Goal: Task Accomplishment & Management: Complete application form

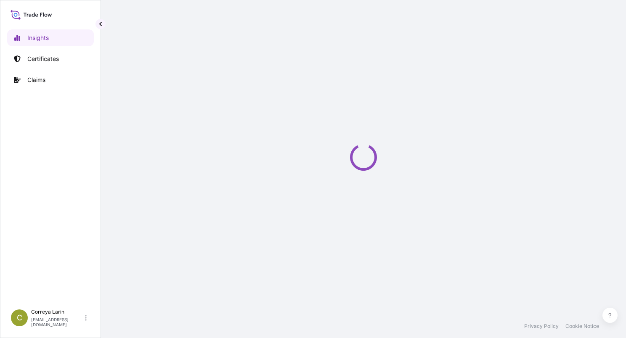
select select "2025"
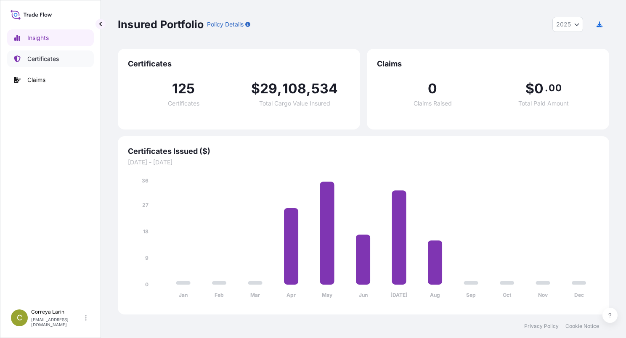
click at [61, 60] on link "Certificates" at bounding box center [50, 58] width 87 height 17
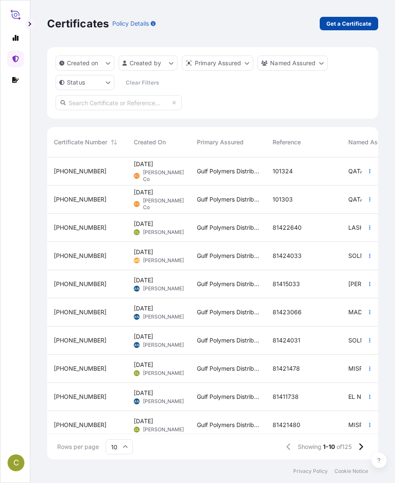
click at [333, 24] on p "Get a Certificate" at bounding box center [348, 23] width 45 height 8
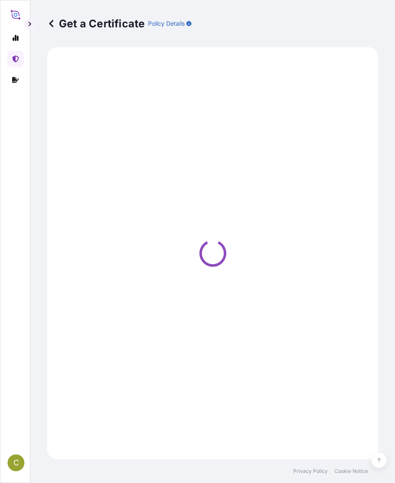
select select "Sea"
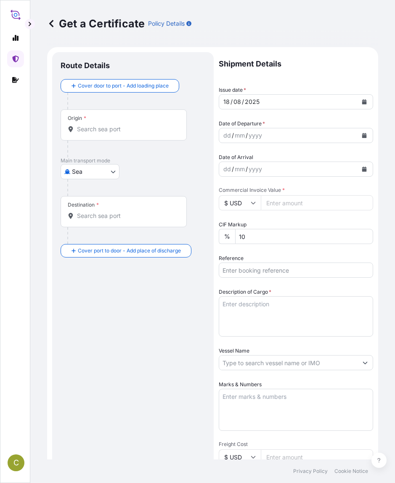
click at [249, 268] on input "Reference" at bounding box center [296, 270] width 154 height 15
paste input "81424032"
type input "81424032"
click at [282, 206] on input "Commercial Invoice Value *" at bounding box center [317, 202] width 112 height 15
paste input "282150.00"
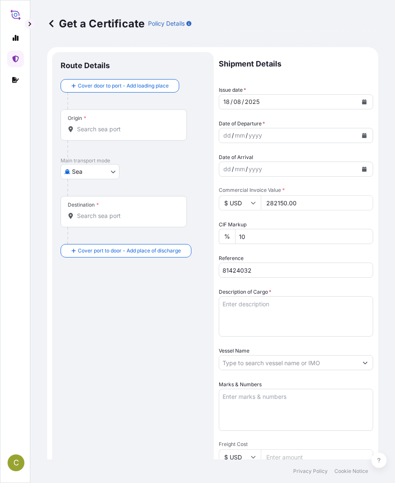
type input "282150.00"
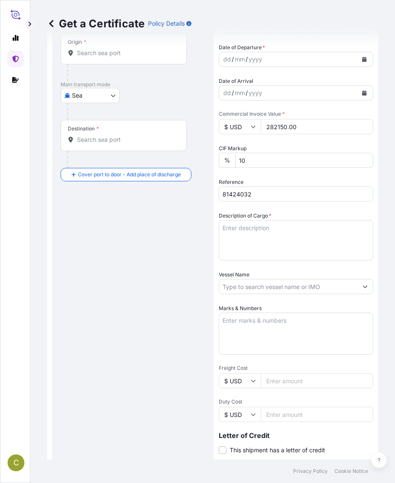
scroll to position [140, 0]
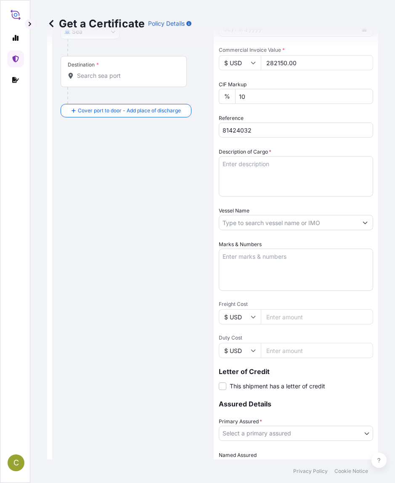
click at [247, 240] on label "Marks & Numbers" at bounding box center [240, 244] width 43 height 8
click at [247, 249] on textarea "Marks & Numbers" at bounding box center [296, 270] width 154 height 42
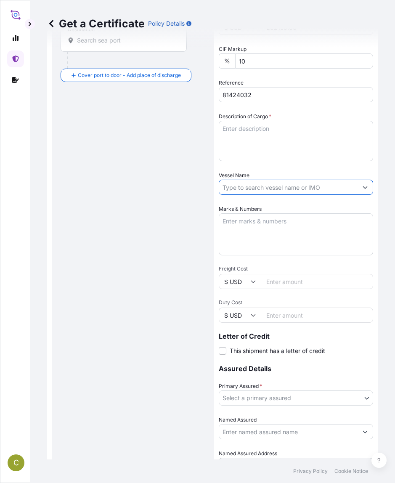
click at [243, 191] on input "Vessel Name" at bounding box center [288, 187] width 138 height 15
paste input "TRANSMAR LEGACY 18527"
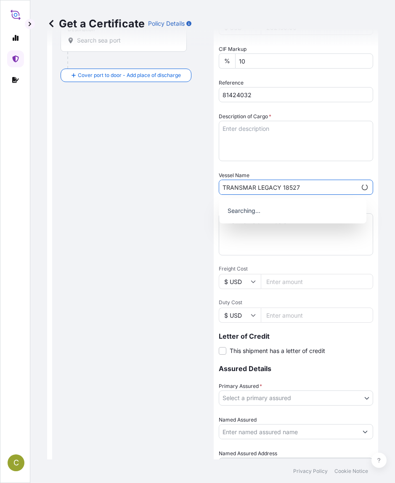
type input "TRANSMAR LEGACY 18527"
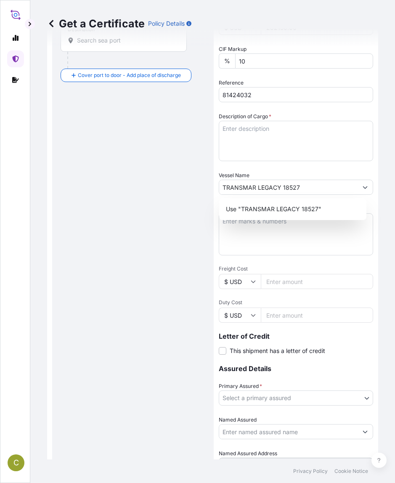
click at [131, 147] on div "Route Details Cover door to port - Add loading place Place of loading Road / [G…" at bounding box center [133, 191] width 145 height 613
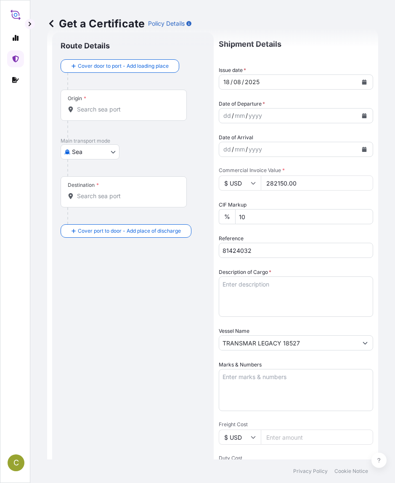
scroll to position [0, 0]
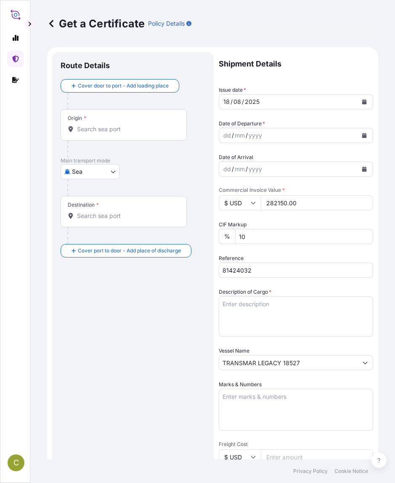
click at [358, 100] on button "Calendar" at bounding box center [364, 101] width 13 height 13
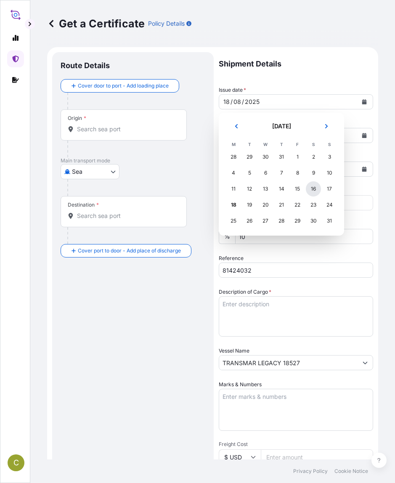
click at [312, 190] on div "16" at bounding box center [313, 188] width 15 height 15
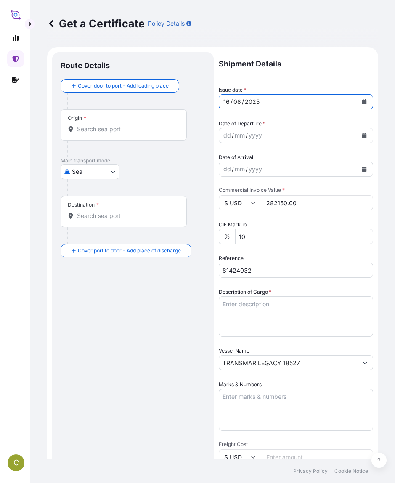
click at [362, 136] on icon "Calendar" at bounding box center [364, 135] width 5 height 5
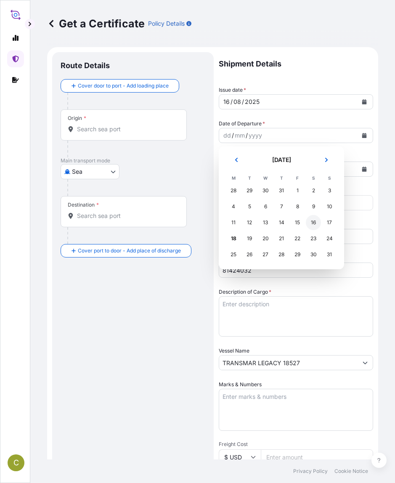
click at [315, 223] on div "16" at bounding box center [313, 222] width 15 height 15
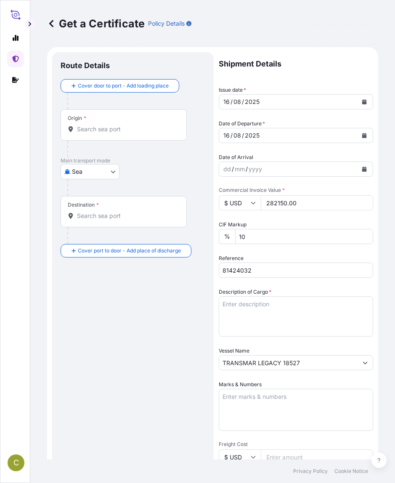
click at [252, 338] on textarea "Marks & Numbers" at bounding box center [296, 410] width 154 height 42
paste textarea "SOLMAX GEOSYNTHETICS S.A.E. STREET # 28, [GEOGRAPHIC_DATA], [DATE] CITY, [GEOGR…"
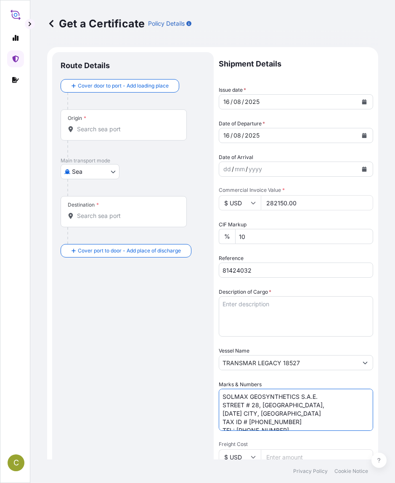
scroll to position [20, 0]
type textarea "SOLMAX GEOSYNTHETICS S.A.E. STREET # 28, [GEOGRAPHIC_DATA], [DATE] CITY, [GEOGR…"
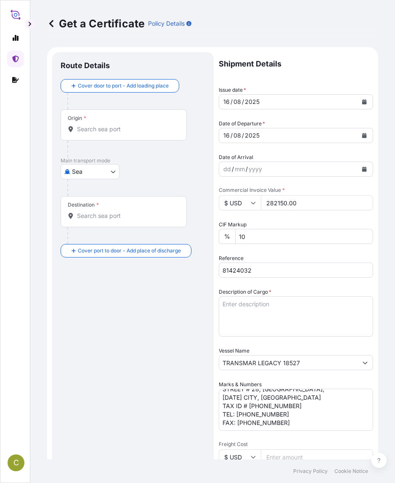
click at [261, 303] on textarea "Description of Cargo *" at bounding box center [296, 316] width 154 height 40
paste textarea "MARLEX MEDIUM DENSITY POLYETHYLENE RESIN HHM TR-131"
click at [254, 315] on textarea "MARLEX MEDIUM DENSITY POLYETHYLENE RESIN HHM TR-131" at bounding box center [296, 316] width 154 height 40
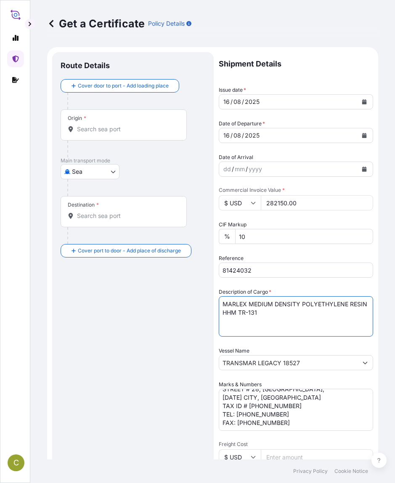
paste textarea "10 X 40 FT CONTAINER CONTAINING"
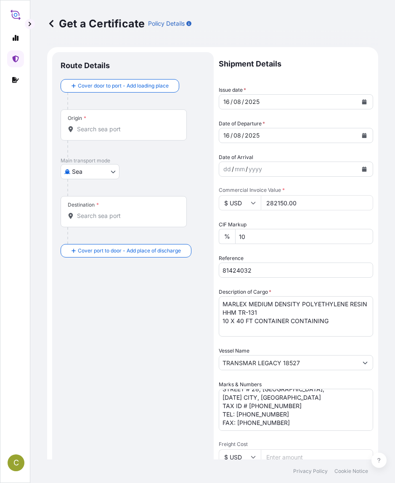
click at [334, 323] on textarea "MARLEX MEDIUM DENSITY POLYETHYLENE RESIN HHM TR-131 10 X 40 FT CONTAINER CONTAI…" at bounding box center [296, 316] width 154 height 40
paste textarea "NET WEIGHT: 247.5 MT GROSS WEIGHT: 253.44 MT 990 BAGS PER CONTAINER 9900 TOTAL …"
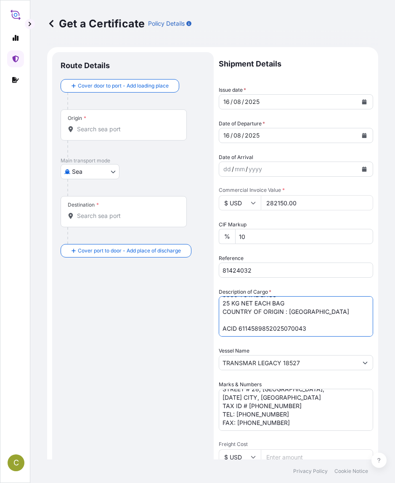
click at [280, 314] on textarea "MARLEX MEDIUM DENSITY POLYETHYLENE RESIN HHM TR-131 10 X 40 FT CONTAINER CONTAI…" at bounding box center [296, 316] width 154 height 40
type textarea "MARLEX MEDIUM DENSITY POLYETHYLENE RESIN HHM TR-131 10 X 40 FT CONTAINER CONTAI…"
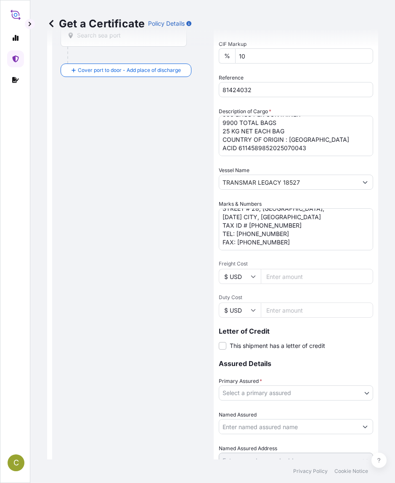
scroll to position [228, 0]
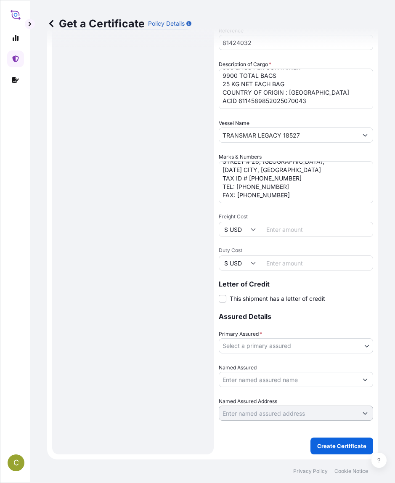
click at [289, 338] on body "C Get a Certificate Policy Details Route Details Cover door to port - Add loadi…" at bounding box center [197, 241] width 395 height 483
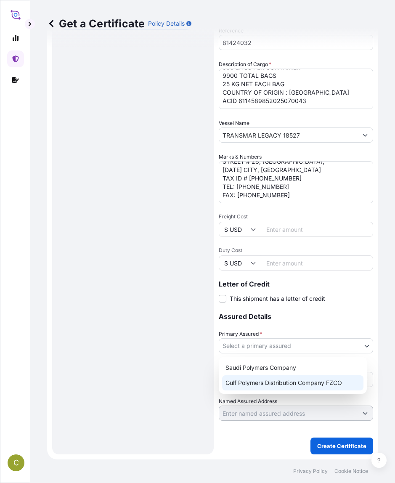
click at [277, 338] on div "Gulf Polymers Distribution Company FZCO" at bounding box center [292, 382] width 141 height 15
select select "31643"
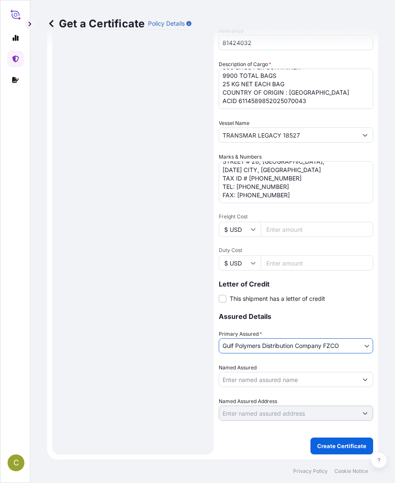
scroll to position [0, 0]
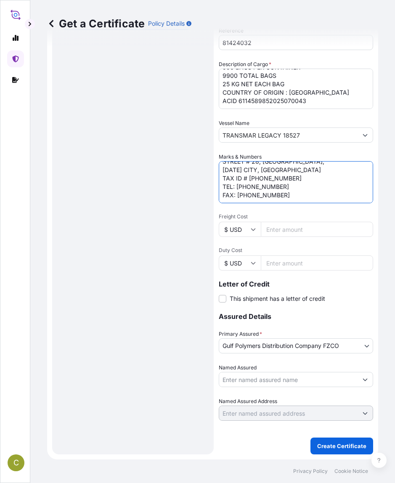
drag, startPoint x: 317, startPoint y: 170, endPoint x: 265, endPoint y: 170, distance: 52.2
click at [265, 170] on textarea "SOLMAX GEOSYNTHETICS S.A.E. STREET # 28, [GEOGRAPHIC_DATA], [DATE] CITY, [GEOGR…" at bounding box center [296, 182] width 154 height 42
drag, startPoint x: 318, startPoint y: 169, endPoint x: 211, endPoint y: 170, distance: 107.3
click at [211, 170] on form "Route Details Cover door to port - Add loading place Place of loading Road / [G…" at bounding box center [212, 140] width 331 height 640
click at [266, 338] on input "Named Assured" at bounding box center [288, 379] width 138 height 15
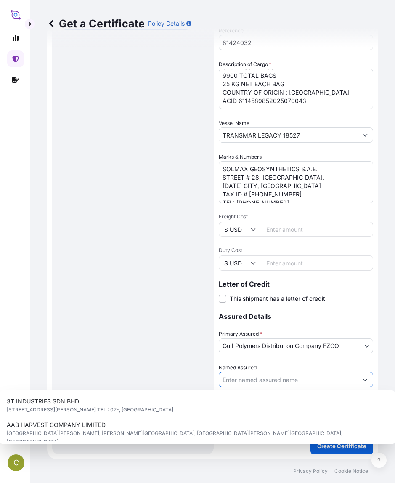
paste input "SOLMAX GEOSYNTHETICS S.A.E."
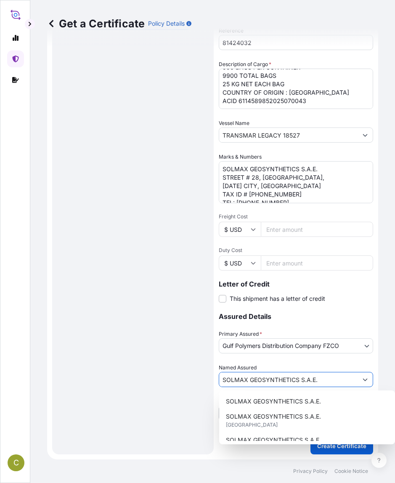
type input "SOLMAX GEOSYNTHETICS S.A.E."
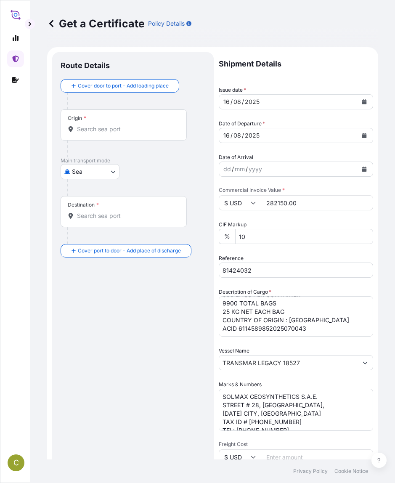
click at [119, 127] on input "Origin *" at bounding box center [126, 129] width 99 height 8
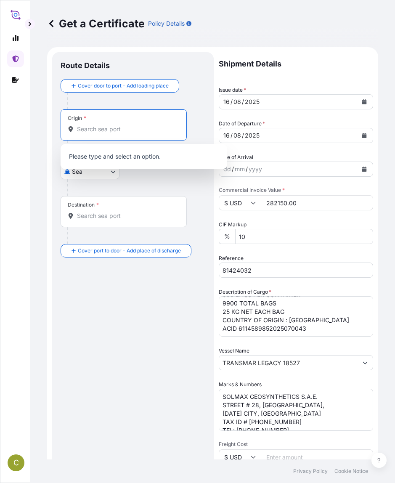
paste input "JEDDAH PORT, [GEOGRAPHIC_DATA]"
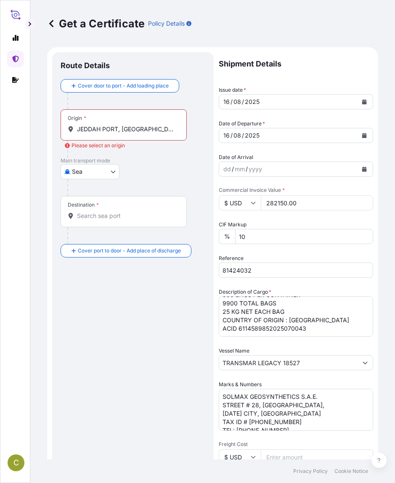
click at [108, 130] on input "JEDDAH PORT, [GEOGRAPHIC_DATA]" at bounding box center [126, 129] width 99 height 8
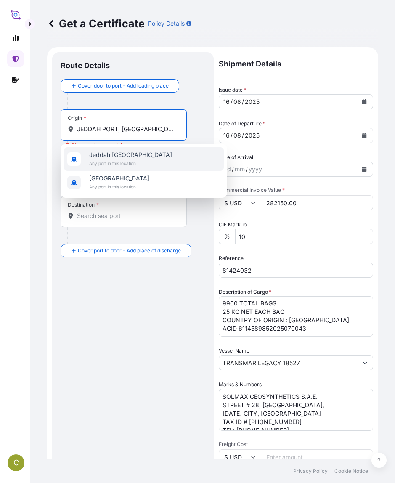
click at [126, 154] on span "Jeddah [GEOGRAPHIC_DATA]" at bounding box center [130, 155] width 83 height 8
type input "Jeddah [GEOGRAPHIC_DATA]"
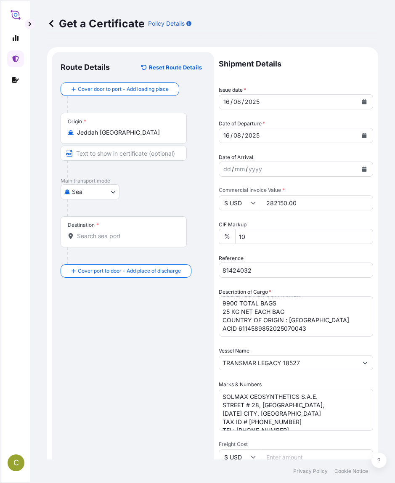
click at [94, 234] on input "Destination *" at bounding box center [126, 236] width 99 height 8
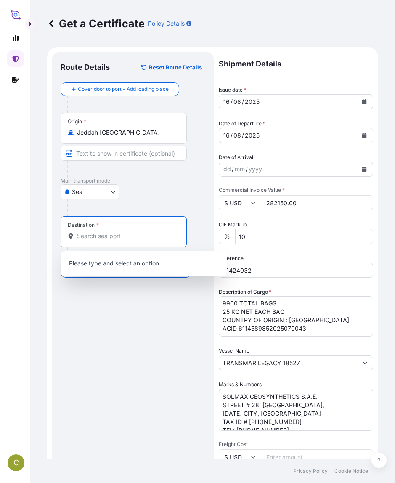
paste input "ADABIYA, [GEOGRAPHIC_DATA]"
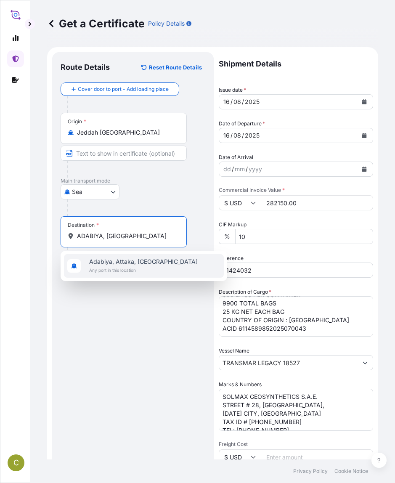
click at [138, 264] on span "Adabiya, Attaka, [GEOGRAPHIC_DATA]" at bounding box center [143, 261] width 109 height 8
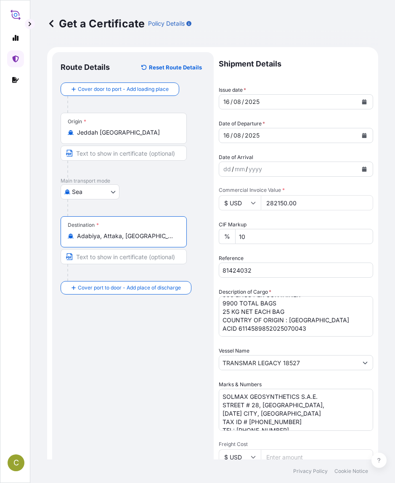
click at [113, 238] on input "Adabiya, Attaka, [GEOGRAPHIC_DATA]" at bounding box center [126, 236] width 99 height 8
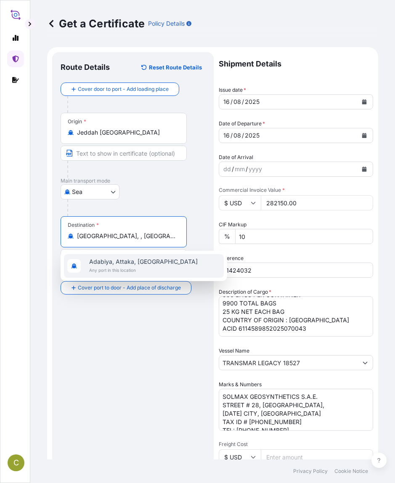
click at [129, 259] on span "Adabiya, Attaka, [GEOGRAPHIC_DATA]" at bounding box center [143, 261] width 109 height 8
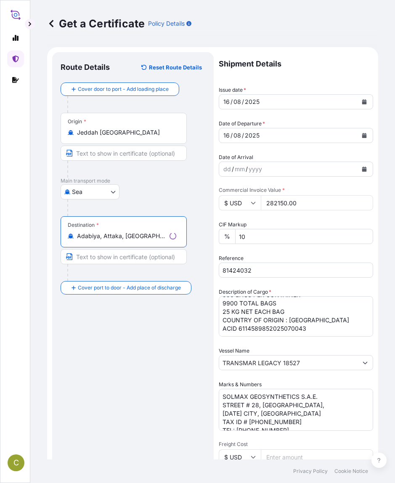
type input "Adabiya, Attaka, [GEOGRAPHIC_DATA]"
click at [194, 197] on div "[GEOGRAPHIC_DATA]" at bounding box center [133, 191] width 145 height 15
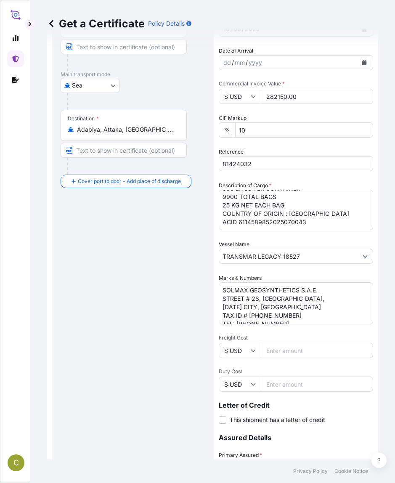
scroll to position [228, 0]
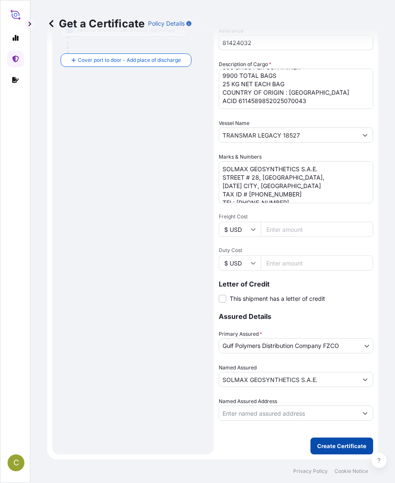
click at [328, 338] on p "Create Certificate" at bounding box center [341, 446] width 49 height 8
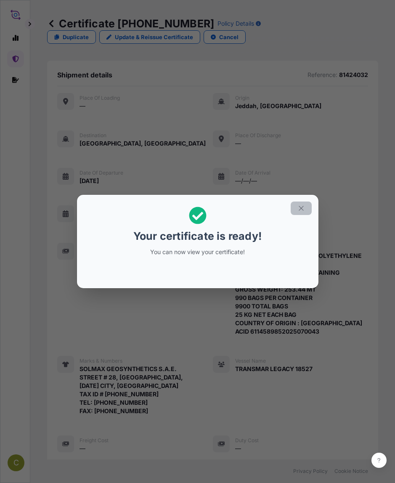
click at [301, 207] on icon "button" at bounding box center [301, 208] width 8 height 8
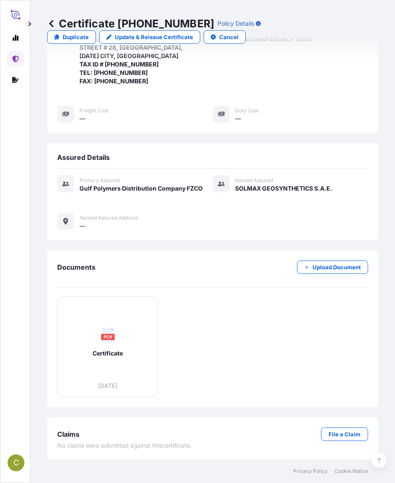
scroll to position [330, 0]
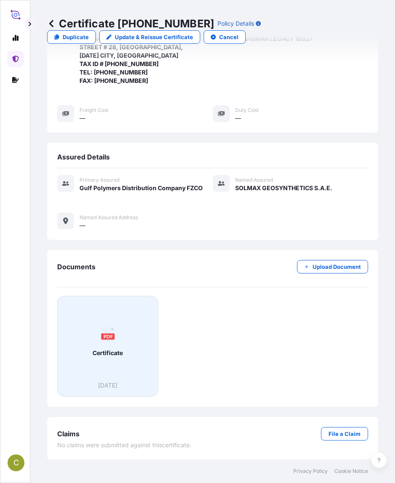
click at [138, 335] on div "PDF Certificate" at bounding box center [107, 342] width 87 height 78
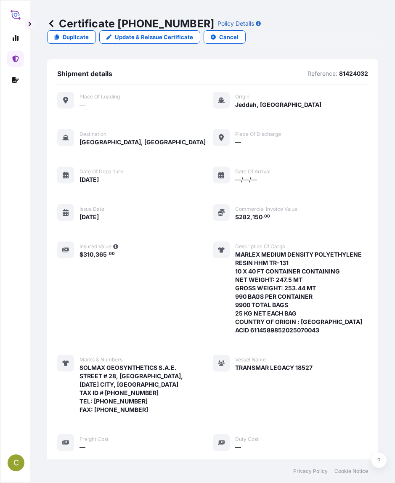
scroll to position [0, 0]
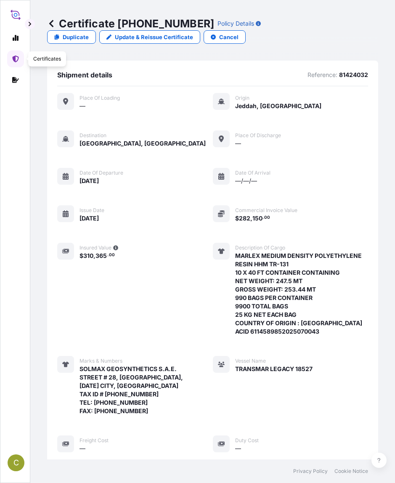
click at [16, 58] on icon at bounding box center [15, 59] width 7 height 7
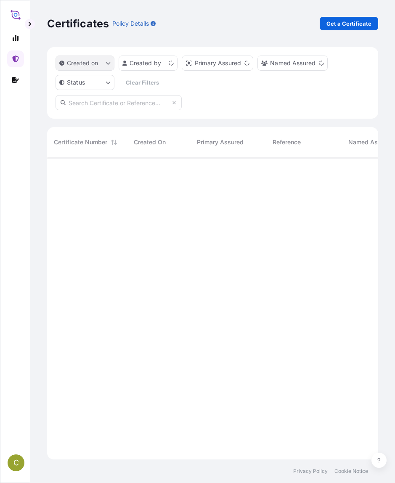
scroll to position [300, 325]
click at [346, 20] on p "Get a Certificate" at bounding box center [348, 23] width 45 height 8
select select "Sea"
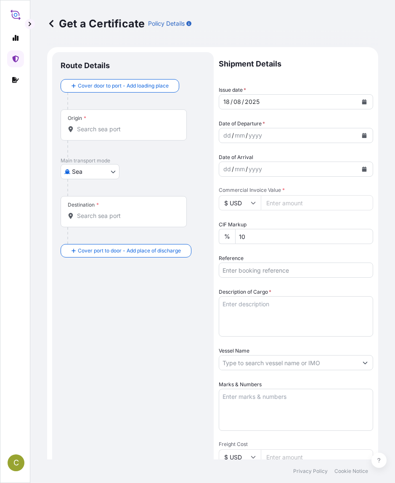
click at [361, 136] on button "Calendar" at bounding box center [364, 135] width 13 height 13
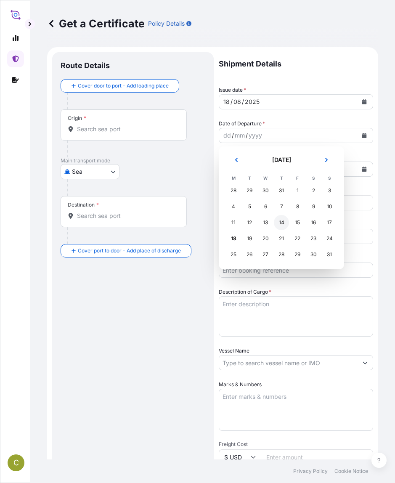
click at [281, 223] on div "14" at bounding box center [281, 222] width 15 height 15
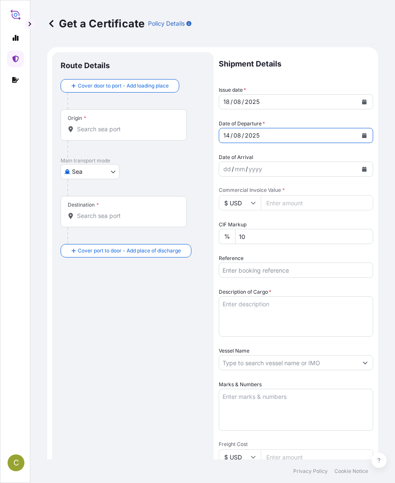
click at [362, 170] on icon "Calendar" at bounding box center [364, 169] width 5 height 5
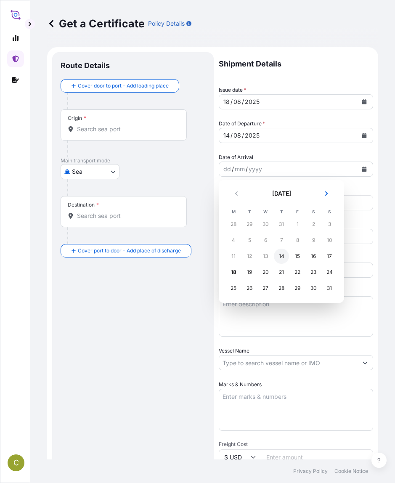
click at [280, 256] on div "14" at bounding box center [281, 256] width 15 height 15
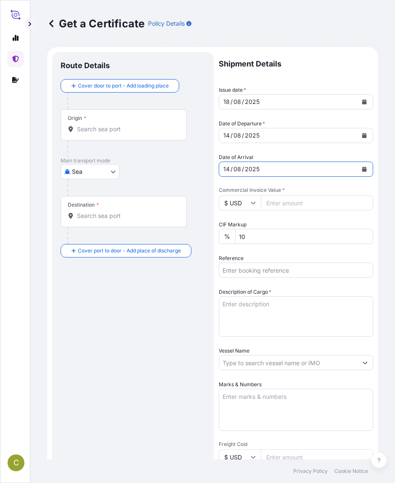
click at [272, 271] on input "Reference" at bounding box center [296, 270] width 154 height 15
paste input "81427619"
type input "81427619"
click at [289, 203] on input "Commercial Invoice Value *" at bounding box center [317, 202] width 112 height 15
paste input "25245.00"
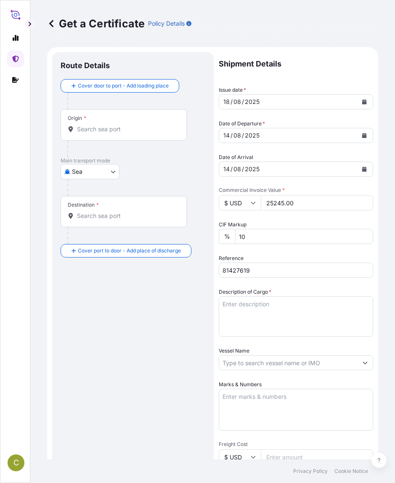
type input "25245.00"
click at [263, 300] on textarea "Description of Cargo *" at bounding box center [296, 316] width 154 height 40
paste textarea "MARLEX HIGH DENSITY POLYETHYLENE RESIN HHM 5502BN"
click at [277, 315] on textarea "MARLEX HIGH DENSITY POLYETHYLENE RESIN HHM 5502BN" at bounding box center [296, 316] width 154 height 40
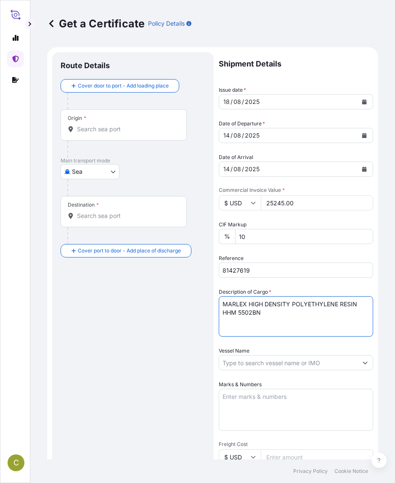
paste textarea "1 X 40 FT CONTAINER CONTAINING"
click at [327, 322] on textarea "MARLEX HIGH DENSITY POLYETHYLENE RESIN HHM 5502BN 1 X 40 FT CONTAINER CONTAINING" at bounding box center [296, 316] width 154 height 40
paste textarea "NET WEIGHT: 24.75 MT GROSS WEIGHT: 25.344 MT 990 BAGS PER CONTAINER 990 TOTAL B…"
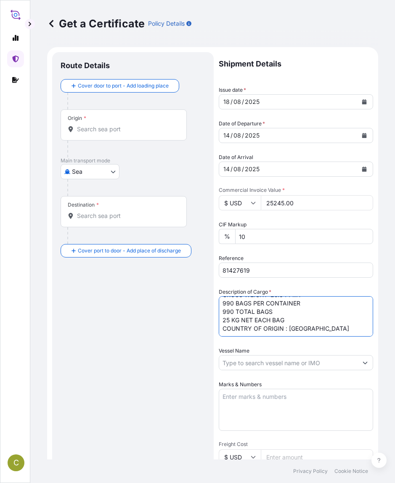
type textarea "MARLEX HIGH DENSITY POLYETHYLENE RESIN HHM 5502BN 1 X 40 FT CONTAINER CONTAININ…"
click at [251, 338] on textarea "Marks & Numbers" at bounding box center [296, 410] width 154 height 42
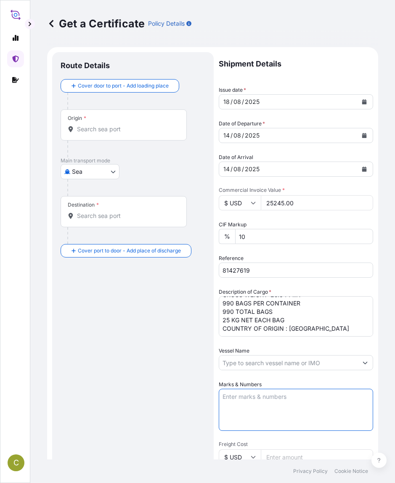
paste textarea "MULTIPOL SAL [STREET_ADDRESS] e-mail: [EMAIL_ADDRESS][DOMAIN_NAME], Tel: [PHONE…"
type textarea "MULTIPOL SAL [STREET_ADDRESS] e-mail: [EMAIL_ADDRESS][DOMAIN_NAME], Tel: [PHONE…"
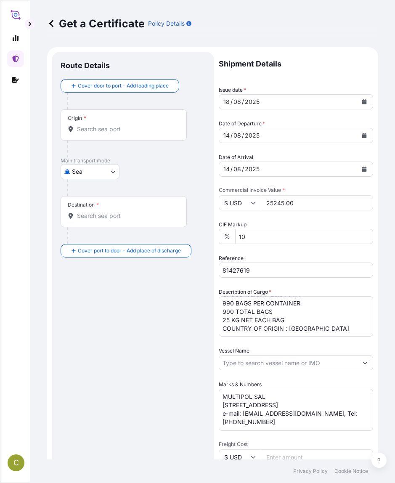
click at [241, 338] on input "Vessel Name" at bounding box center [288, 362] width 138 height 15
paste input "MAERSK GATESHEAD 533W"
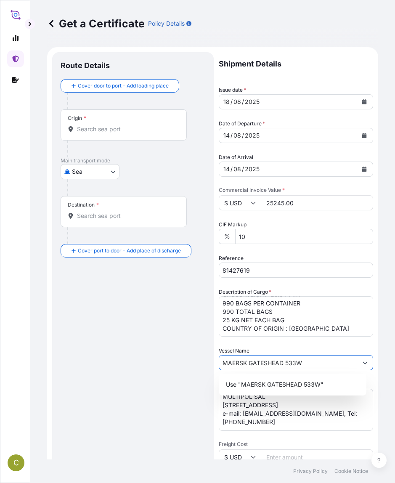
type input "MAERSK GATESHEAD 533W"
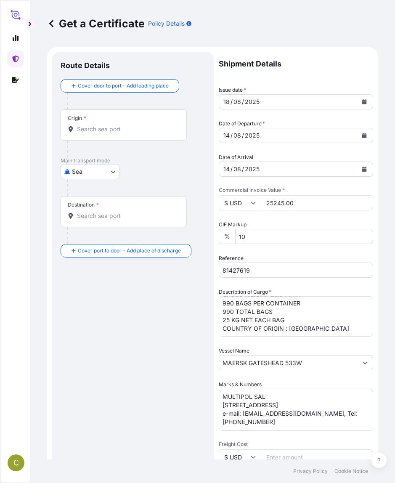
click at [93, 131] on input "Origin *" at bounding box center [126, 129] width 99 height 8
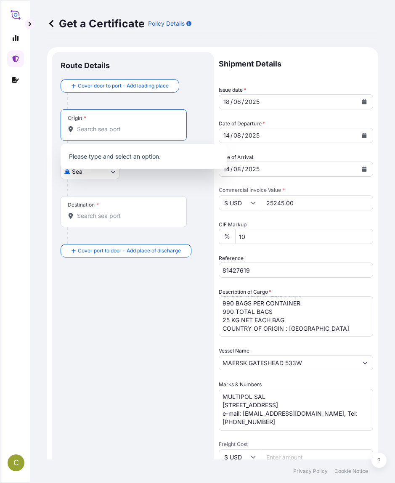
paste input "[GEOGRAPHIC_DATA] [GEOGRAPHIC_DATA]"
click at [111, 129] on input "[GEOGRAPHIC_DATA] [GEOGRAPHIC_DATA]" at bounding box center [121, 129] width 89 height 8
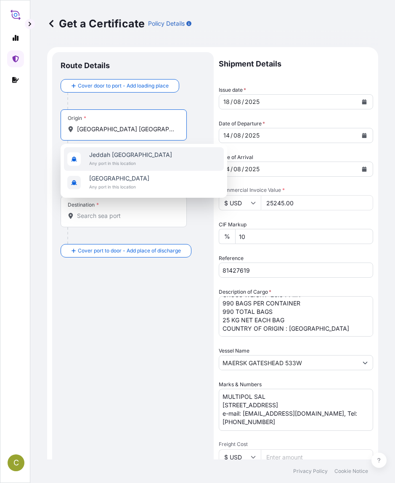
click at [110, 154] on span "Jeddah [GEOGRAPHIC_DATA]" at bounding box center [130, 155] width 83 height 8
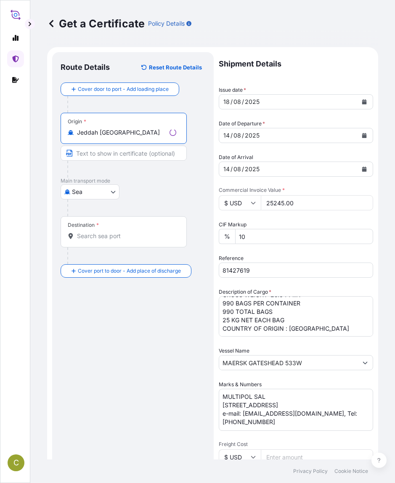
type input "Jeddah [GEOGRAPHIC_DATA]"
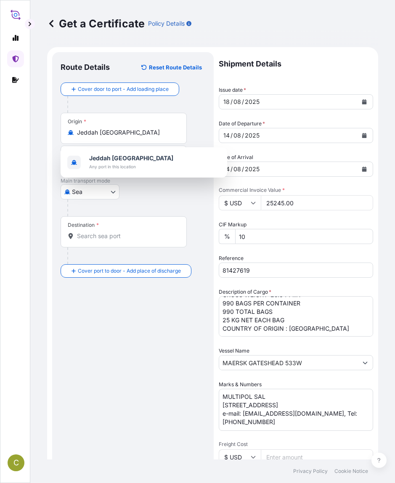
click at [86, 231] on div "Destination *" at bounding box center [124, 231] width 126 height 31
click at [86, 232] on input "Destination *" at bounding box center [126, 236] width 99 height 8
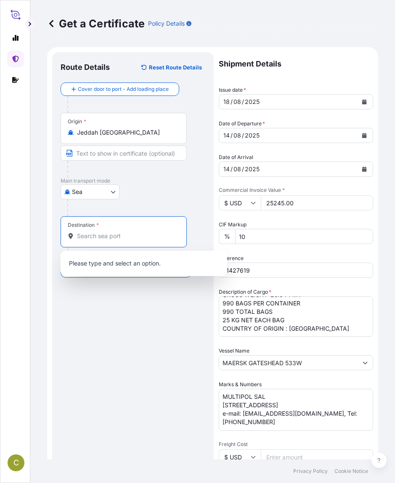
paste input "[GEOGRAPHIC_DATA], [GEOGRAPHIC_DATA]"
click at [107, 236] on input "[GEOGRAPHIC_DATA], [GEOGRAPHIC_DATA]" at bounding box center [126, 236] width 99 height 8
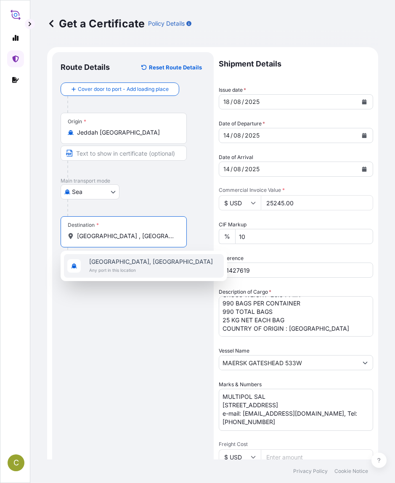
click at [124, 259] on span "[GEOGRAPHIC_DATA], [GEOGRAPHIC_DATA]" at bounding box center [151, 261] width 124 height 8
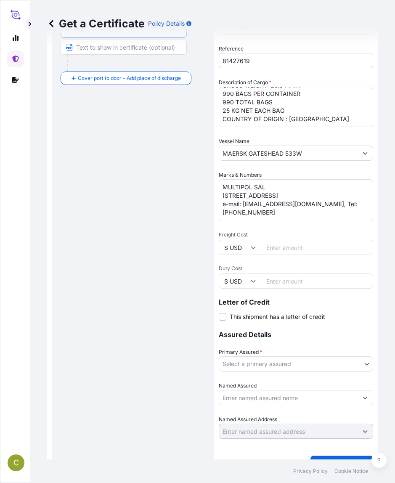
scroll to position [210, 0]
type input "[GEOGRAPHIC_DATA], [GEOGRAPHIC_DATA]"
click at [257, 338] on body "1 option available. C Get a Certificate Policy Details Route Details Reset Rout…" at bounding box center [197, 241] width 395 height 483
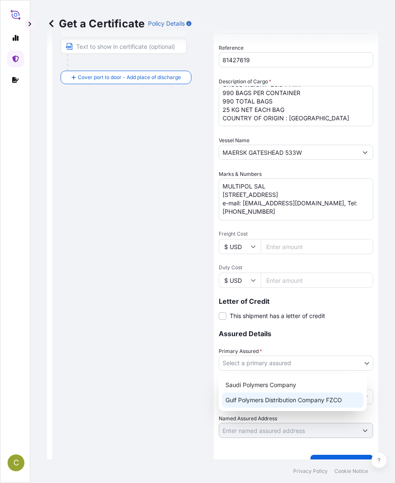
click at [263, 338] on div "Gulf Polymers Distribution Company FZCO" at bounding box center [292, 400] width 141 height 15
select select "31643"
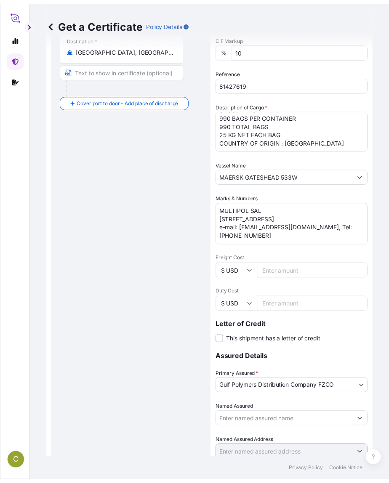
scroll to position [175, 0]
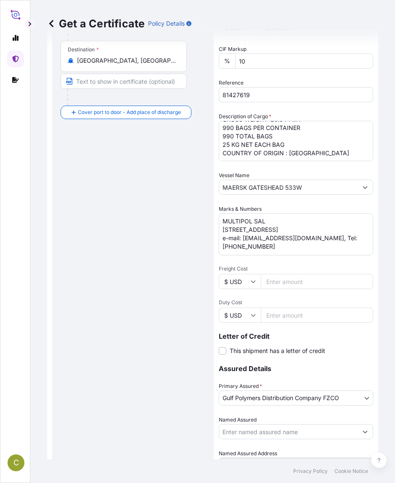
click at [251, 338] on input "Named Assured" at bounding box center [288, 431] width 138 height 15
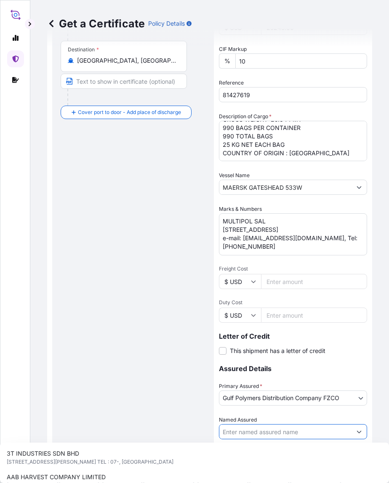
paste input "MULTIPOL [PERSON_NAME]"
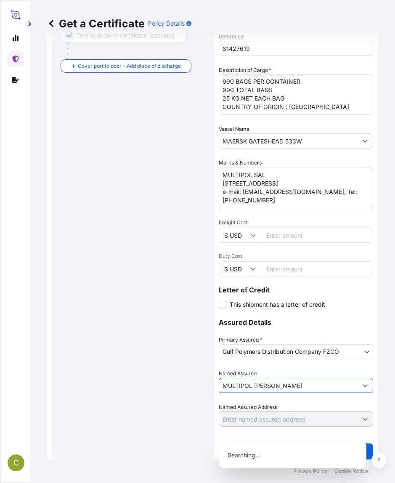
scroll to position [228, 0]
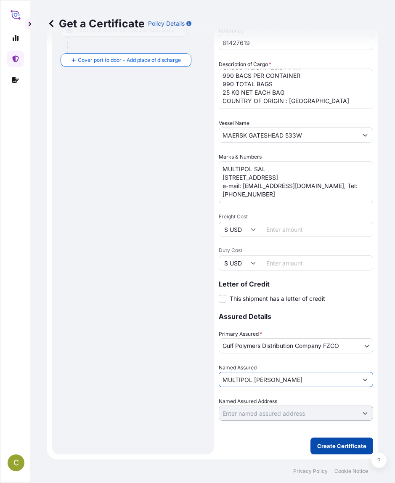
type input "MULTIPOL [PERSON_NAME]"
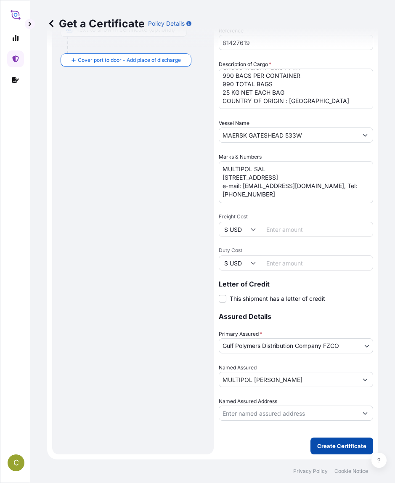
click at [327, 338] on p "Create Certificate" at bounding box center [341, 446] width 49 height 8
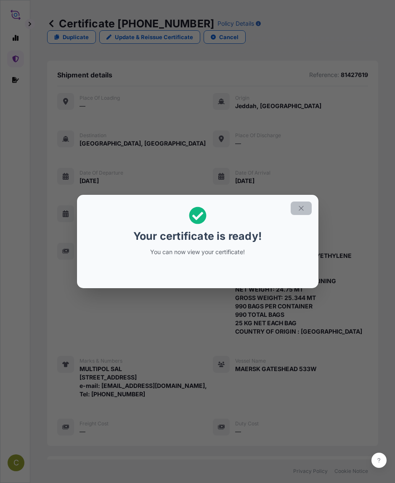
click at [299, 209] on icon "button" at bounding box center [301, 208] width 8 height 8
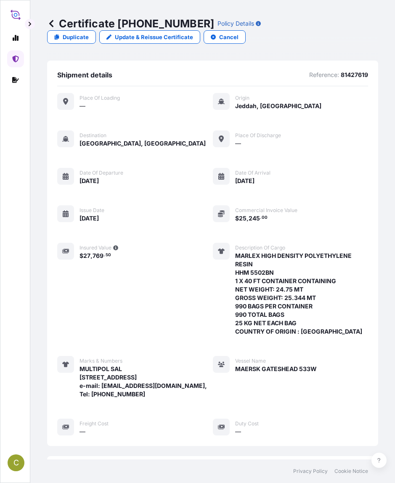
scroll to position [313, 0]
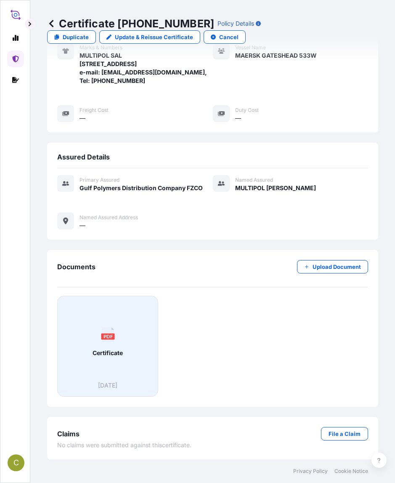
click at [129, 312] on div "PDF Certificate" at bounding box center [107, 342] width 87 height 78
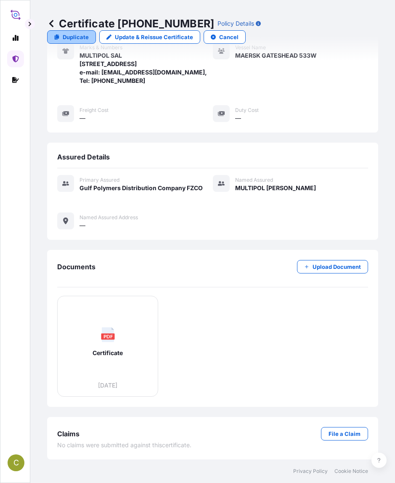
click at [79, 39] on p "Duplicate" at bounding box center [76, 37] width 26 height 8
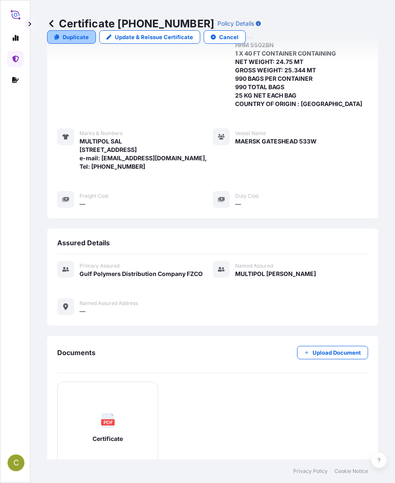
select select "Sea"
select select "31643"
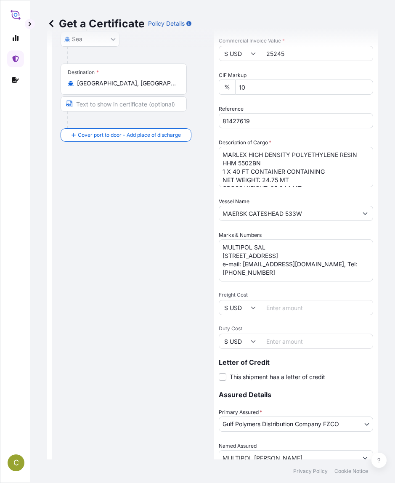
scroll to position [0, 0]
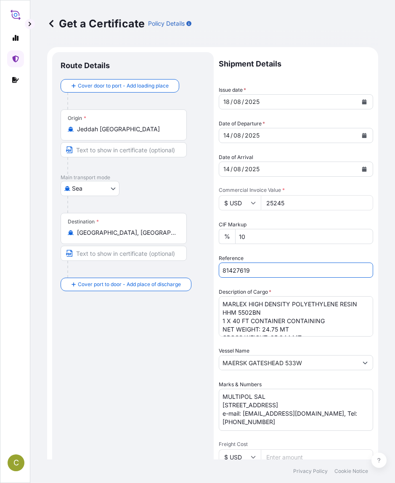
drag, startPoint x: 273, startPoint y: 271, endPoint x: 204, endPoint y: 269, distance: 69.0
click at [204, 269] on form "Route Details Cover door to port - Add loading place Place of loading Road / [G…" at bounding box center [212, 367] width 331 height 640
paste input "20"
type input "81427620"
drag, startPoint x: 292, startPoint y: 206, endPoint x: 211, endPoint y: 203, distance: 81.7
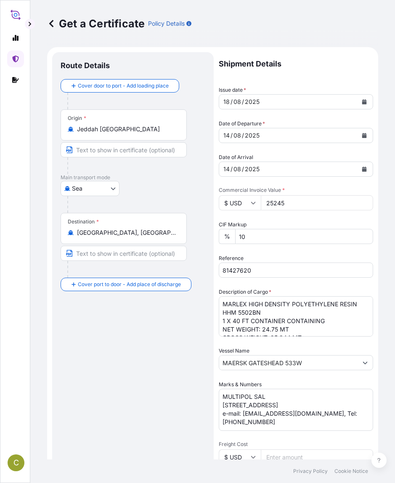
click at [211, 203] on form "Route Details Cover door to port - Add loading place Place of loading Road / [G…" at bounding box center [212, 367] width 331 height 640
paste input "492.50"
type input "25492.50"
click at [296, 332] on textarea "MARLEX HIGH DENSITY POLYETHYLENE RESIN HHM 5502BN 1 X 40 FT CONTAINER CONTAININ…" at bounding box center [296, 316] width 154 height 40
paste textarea "MEDIUM DENSITY POLYETHYLENE RESIN HHM TR-131"
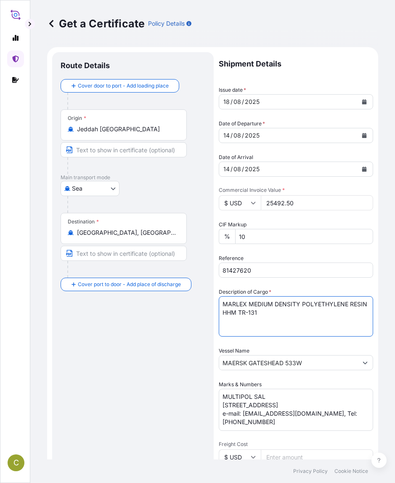
click at [284, 318] on textarea "MARLEX HIGH DENSITY POLYETHYLENE RESIN HHM 5502BN 1 X 40 FT CONTAINER CONTAININ…" at bounding box center [296, 316] width 154 height 40
paste textarea "1 X 40 FT CONTAINER CONTAINING"
paste textarea "NET WEIGHT: 24.75 MT GROSS WEIGHT: 25.344 MT 990 BAGS PER CONTAINER 990 TOTAL B…"
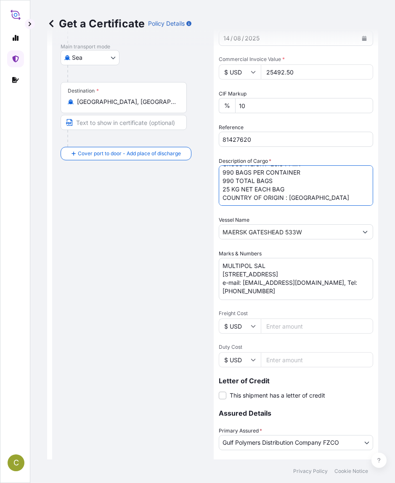
scroll to position [175, 0]
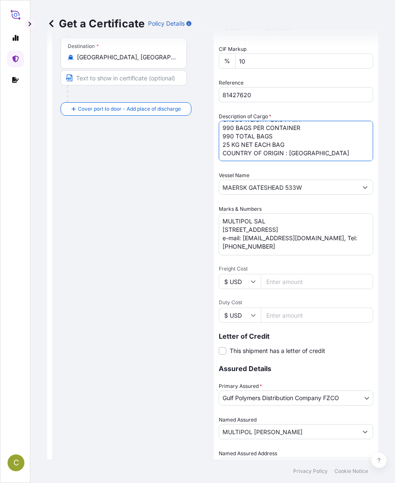
type textarea "MARLEX MEDIUM DENSITY POLYETHYLENE RESIN HHM TR-131 1 X 40 FT CONTAINER CONTAIN…"
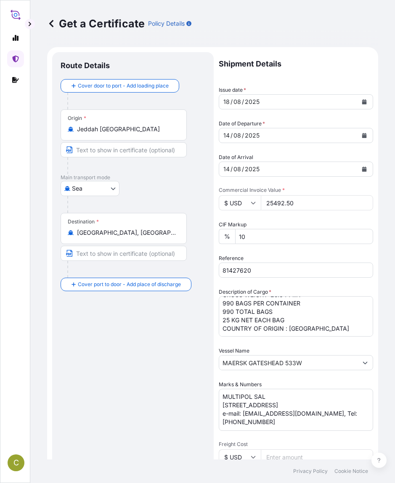
scroll to position [228, 0]
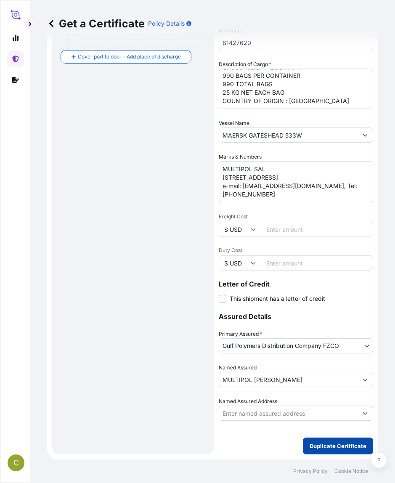
click at [329, 338] on p "Duplicate Certificate" at bounding box center [338, 446] width 57 height 8
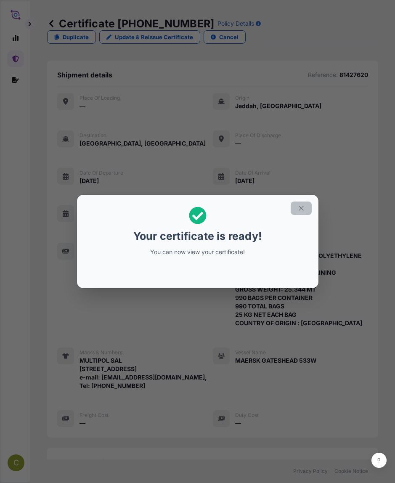
click at [301, 207] on icon "button" at bounding box center [301, 208] width 8 height 8
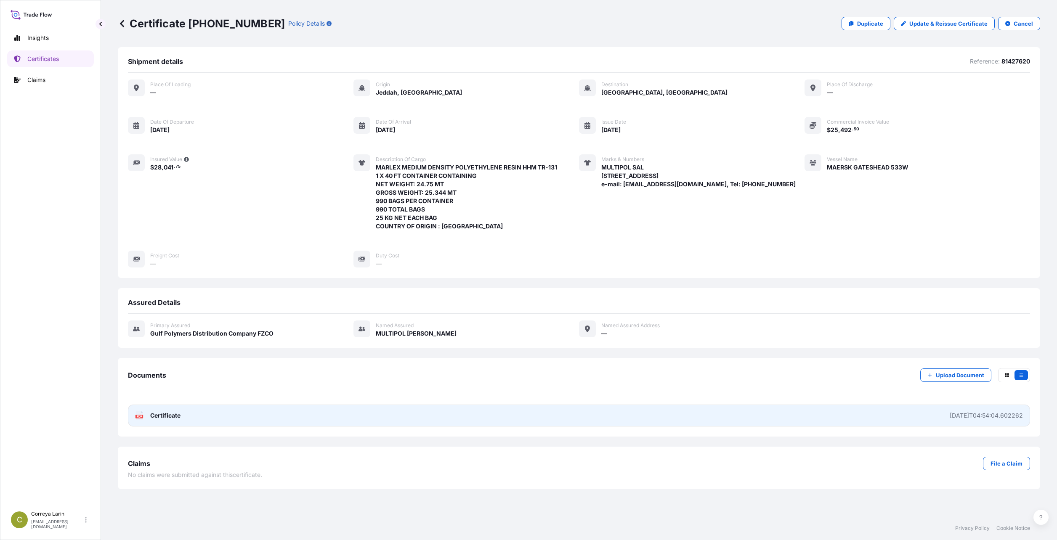
click at [175, 338] on span "Certificate" at bounding box center [165, 415] width 30 height 8
